Goal: Information Seeking & Learning: Check status

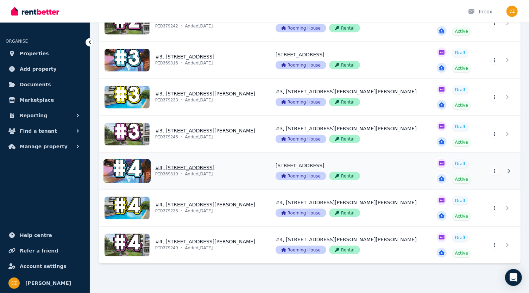
scroll to position [340, 0]
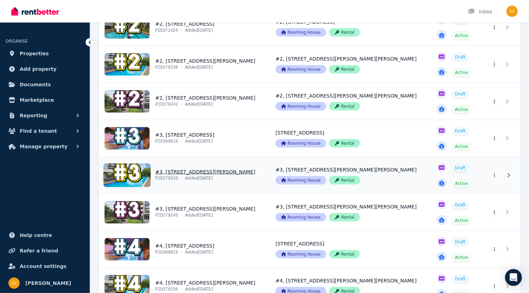
click at [180, 170] on link "View property details" at bounding box center [183, 175] width 168 height 37
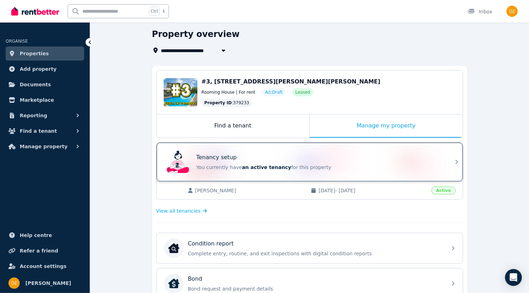
scroll to position [39, 0]
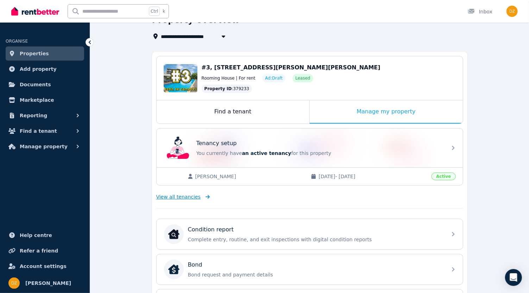
click at [177, 193] on span "View all tenancies" at bounding box center [178, 196] width 44 height 7
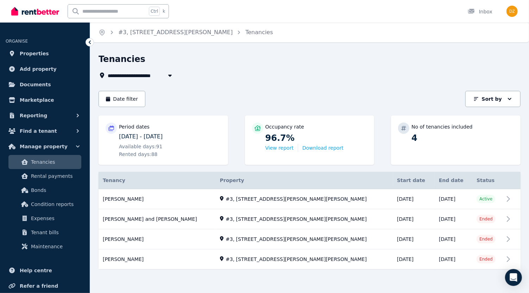
scroll to position [0, 0]
click at [178, 216] on link "View property details" at bounding box center [310, 219] width 422 height 20
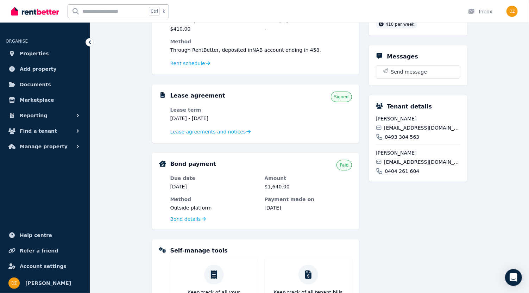
scroll to position [117, 0]
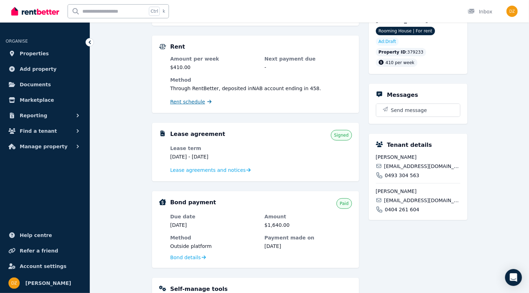
click at [189, 103] on span "Rent schedule" at bounding box center [187, 101] width 35 height 7
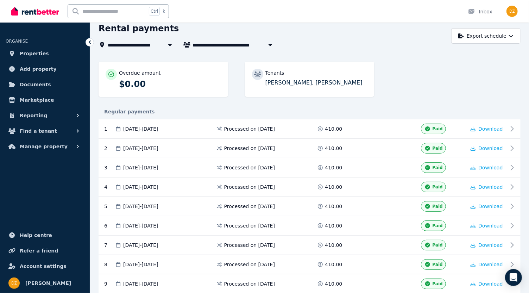
scroll to position [68, 0]
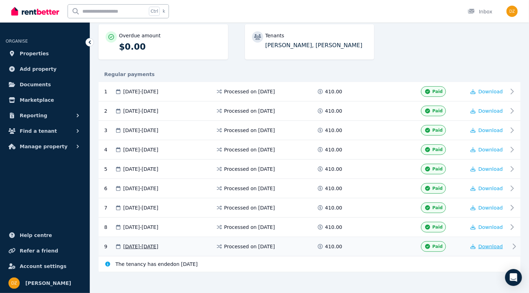
click at [481, 243] on span "Download" at bounding box center [490, 246] width 25 height 6
click at [485, 226] on span "Download" at bounding box center [490, 227] width 25 height 6
click at [486, 205] on span "Download" at bounding box center [490, 208] width 25 height 6
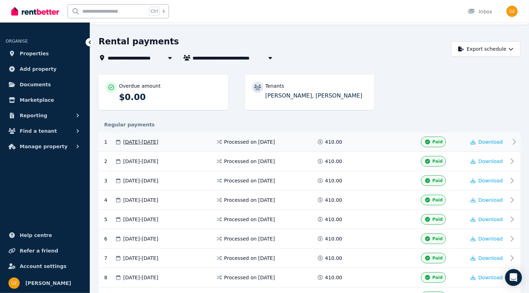
scroll to position [0, 0]
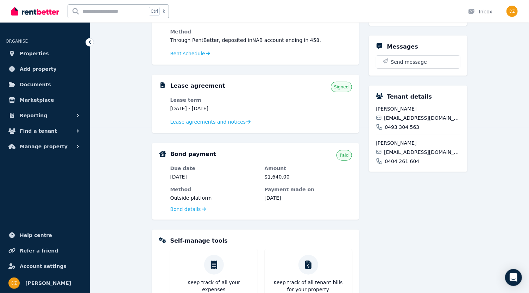
scroll to position [156, 0]
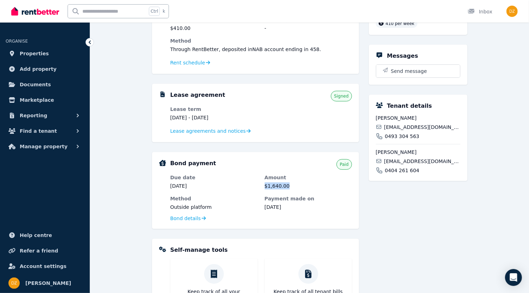
drag, startPoint x: 265, startPoint y: 184, endPoint x: 288, endPoint y: 185, distance: 22.9
click at [288, 185] on dd "$1,640.00" at bounding box center [308, 185] width 87 height 7
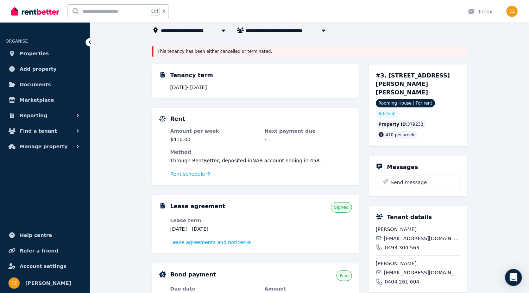
scroll to position [117, 0]
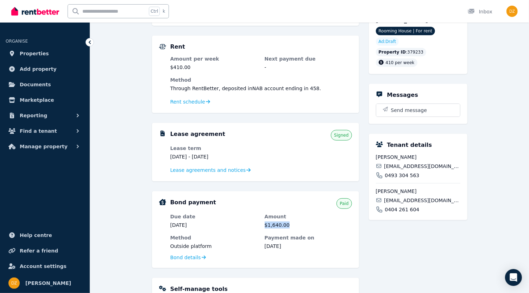
copy dd "$1,640.00"
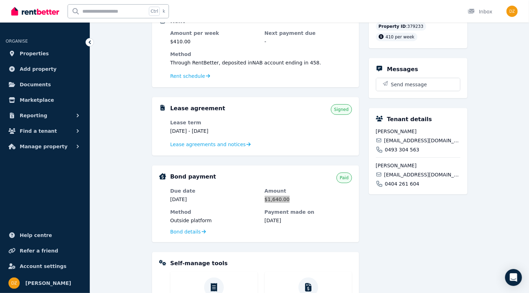
scroll to position [156, 0]
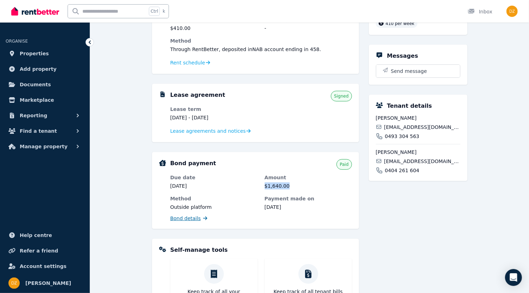
click at [184, 217] on span "Bond details" at bounding box center [185, 218] width 31 height 7
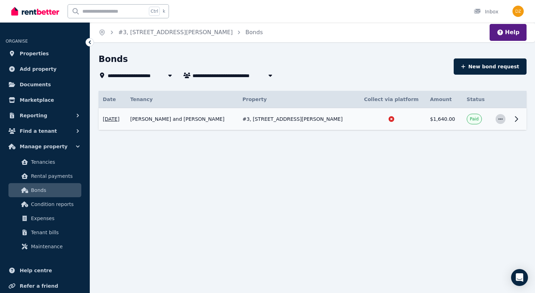
click at [498, 120] on icon "button" at bounding box center [501, 118] width 6 height 5
click at [419, 163] on div "**********" at bounding box center [267, 146] width 535 height 293
click at [499, 118] on icon "button" at bounding box center [500, 118] width 4 height 1
